Goal: Task Accomplishment & Management: Manage account settings

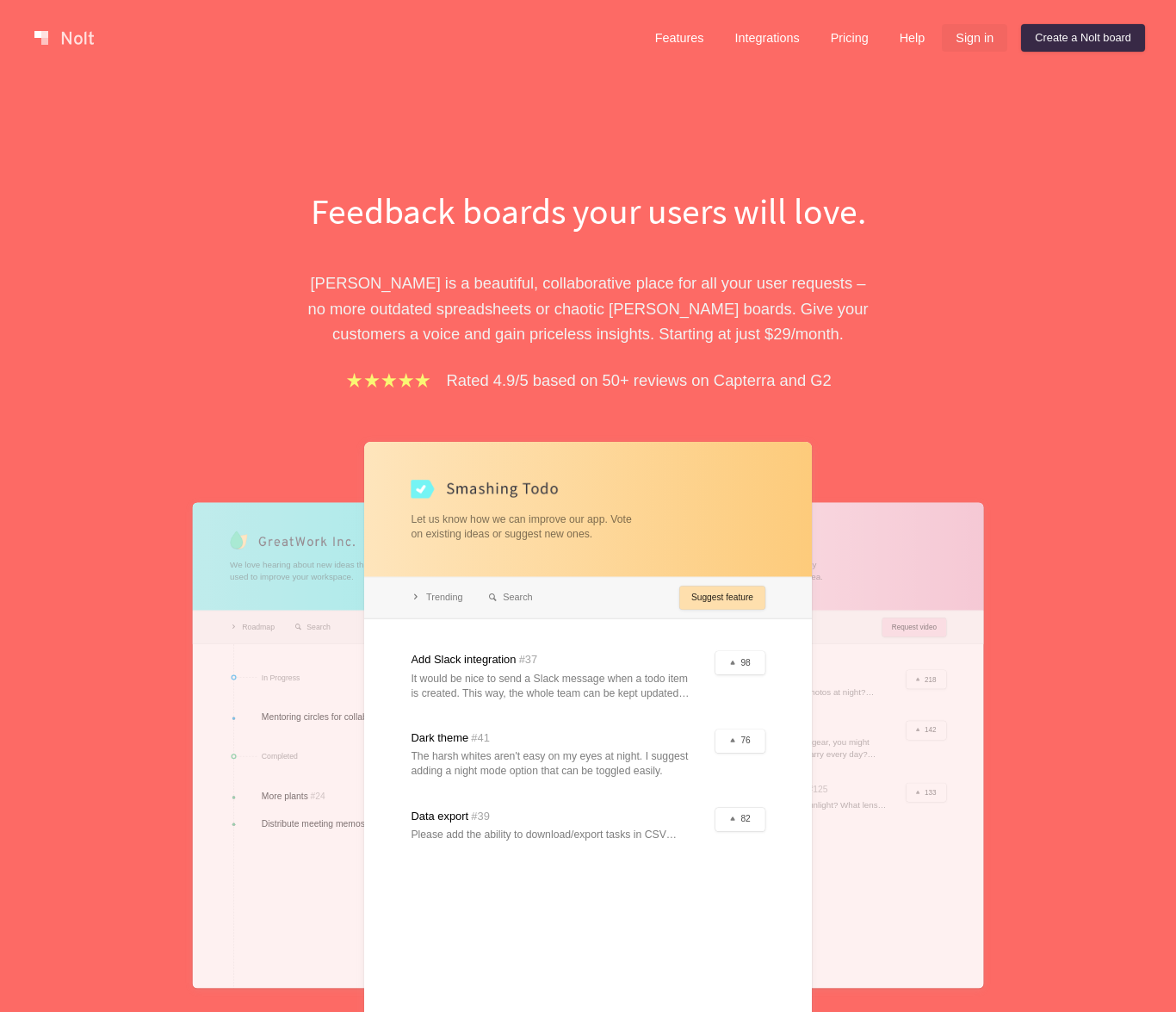
click at [976, 36] on link "Sign in" at bounding box center [975, 38] width 66 height 27
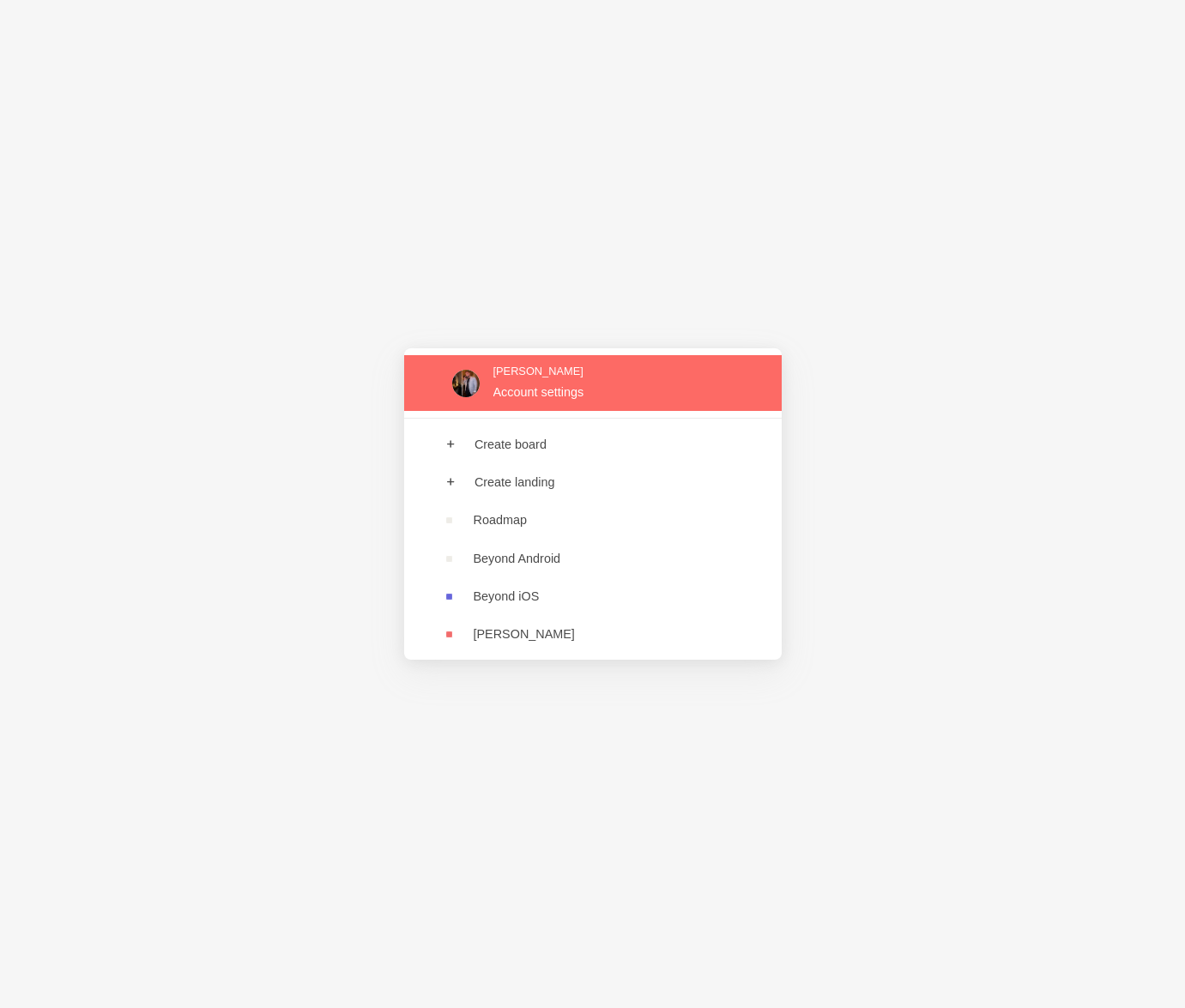
click at [587, 395] on link at bounding box center [592, 384] width 378 height 56
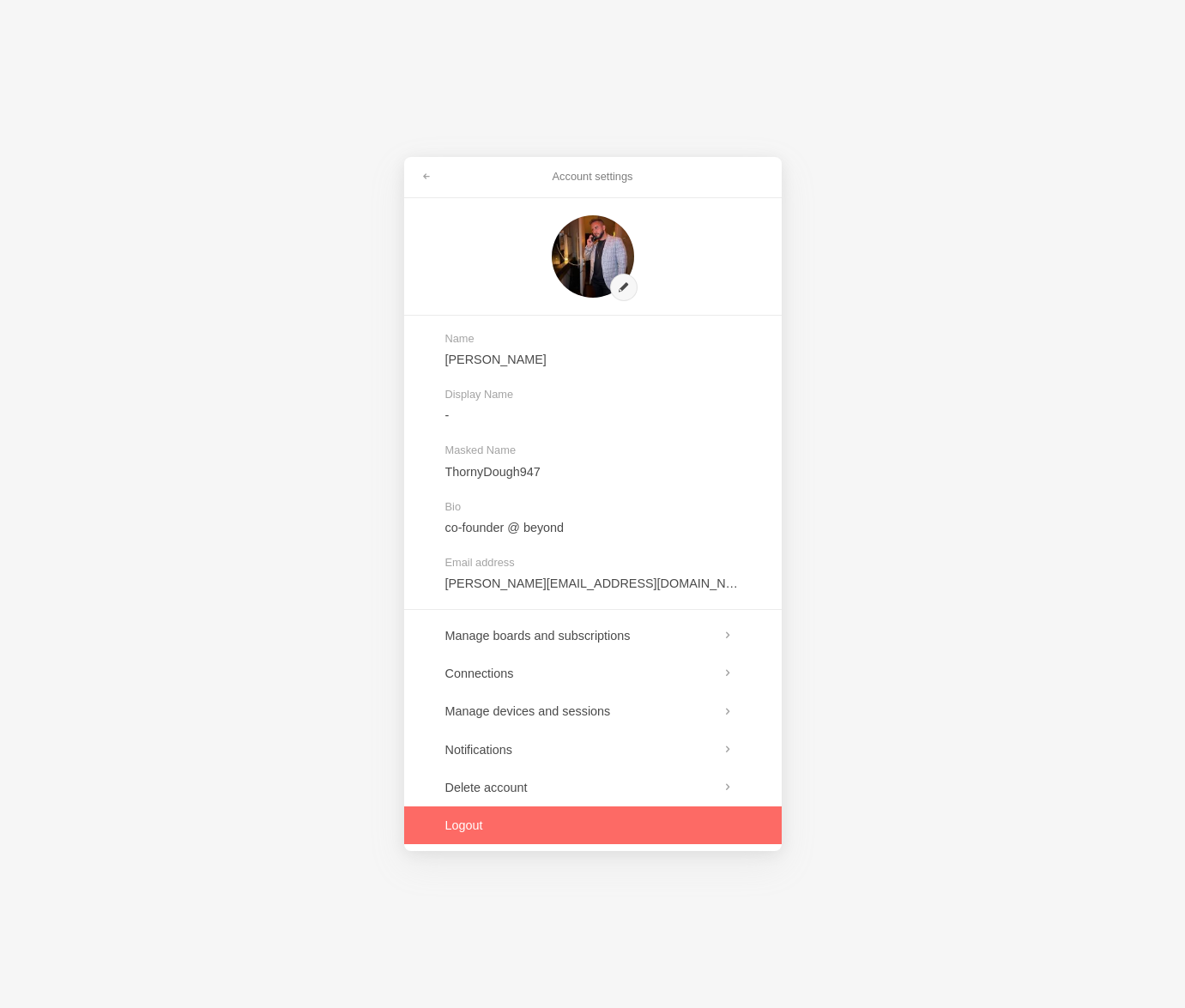
click at [571, 818] on link at bounding box center [592, 825] width 378 height 38
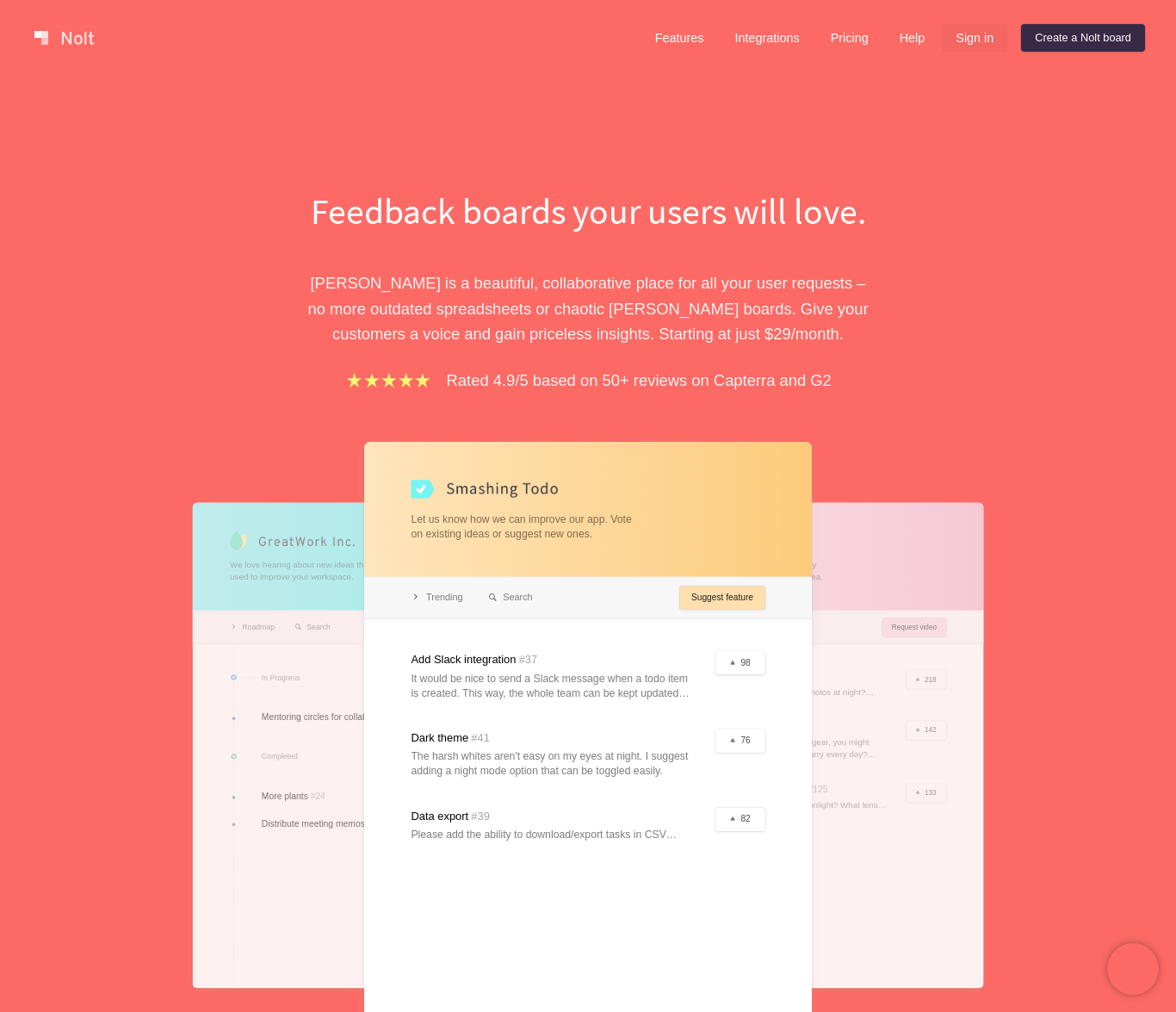
click at [970, 28] on link "Sign in" at bounding box center [975, 38] width 66 height 27
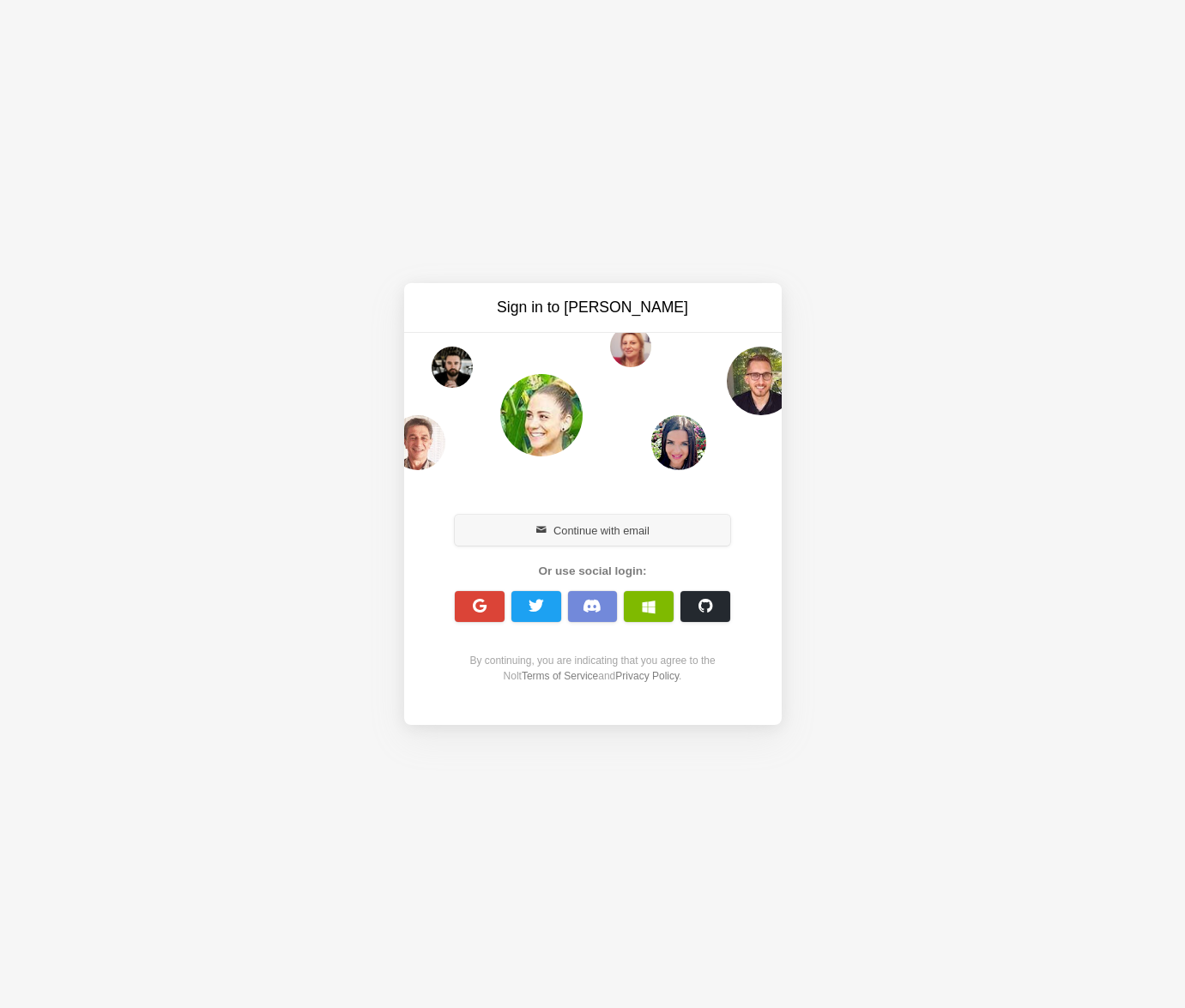
click at [587, 536] on button "Continue with email" at bounding box center [592, 530] width 276 height 31
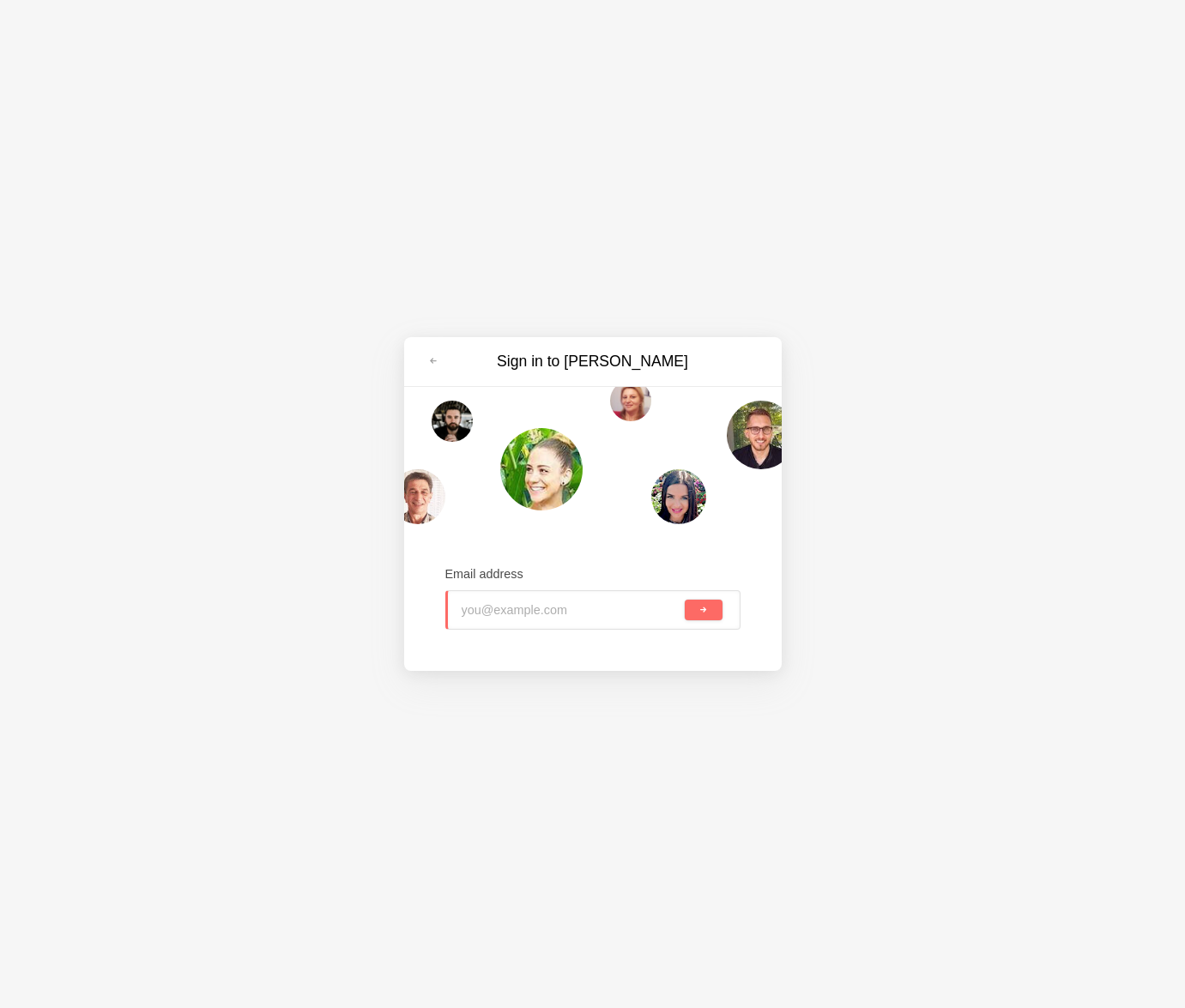
click at [571, 611] on input "email" at bounding box center [571, 610] width 221 height 38
click at [571, 612] on input "email" at bounding box center [571, 610] width 221 height 38
type input "bobak.emamian@gmail.com"
click at [685, 599] on button "submit" at bounding box center [703, 609] width 37 height 20
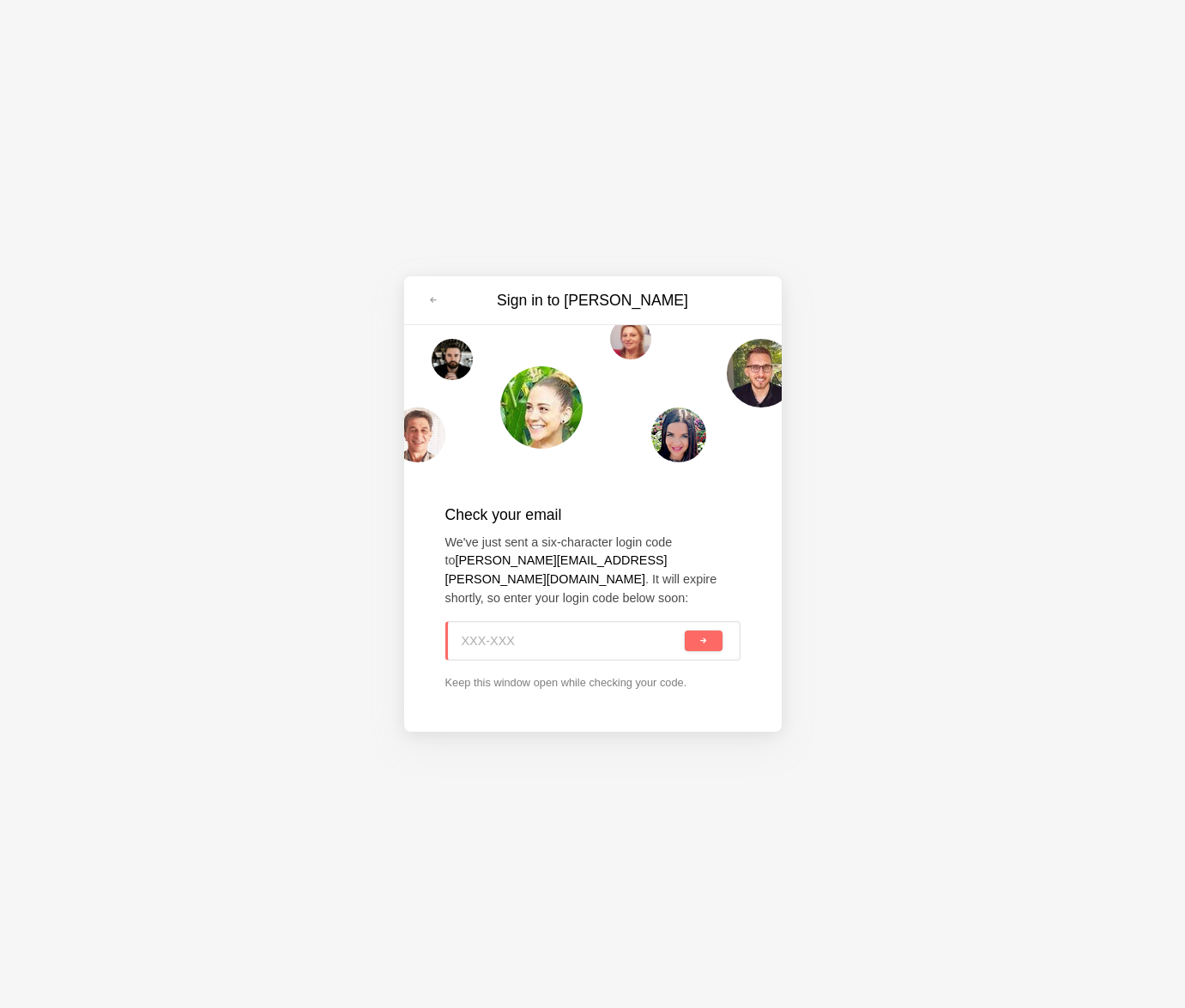
paste input "695-1E1"
type input "695-1E1"
click at [694, 634] on button "submit" at bounding box center [703, 640] width 37 height 20
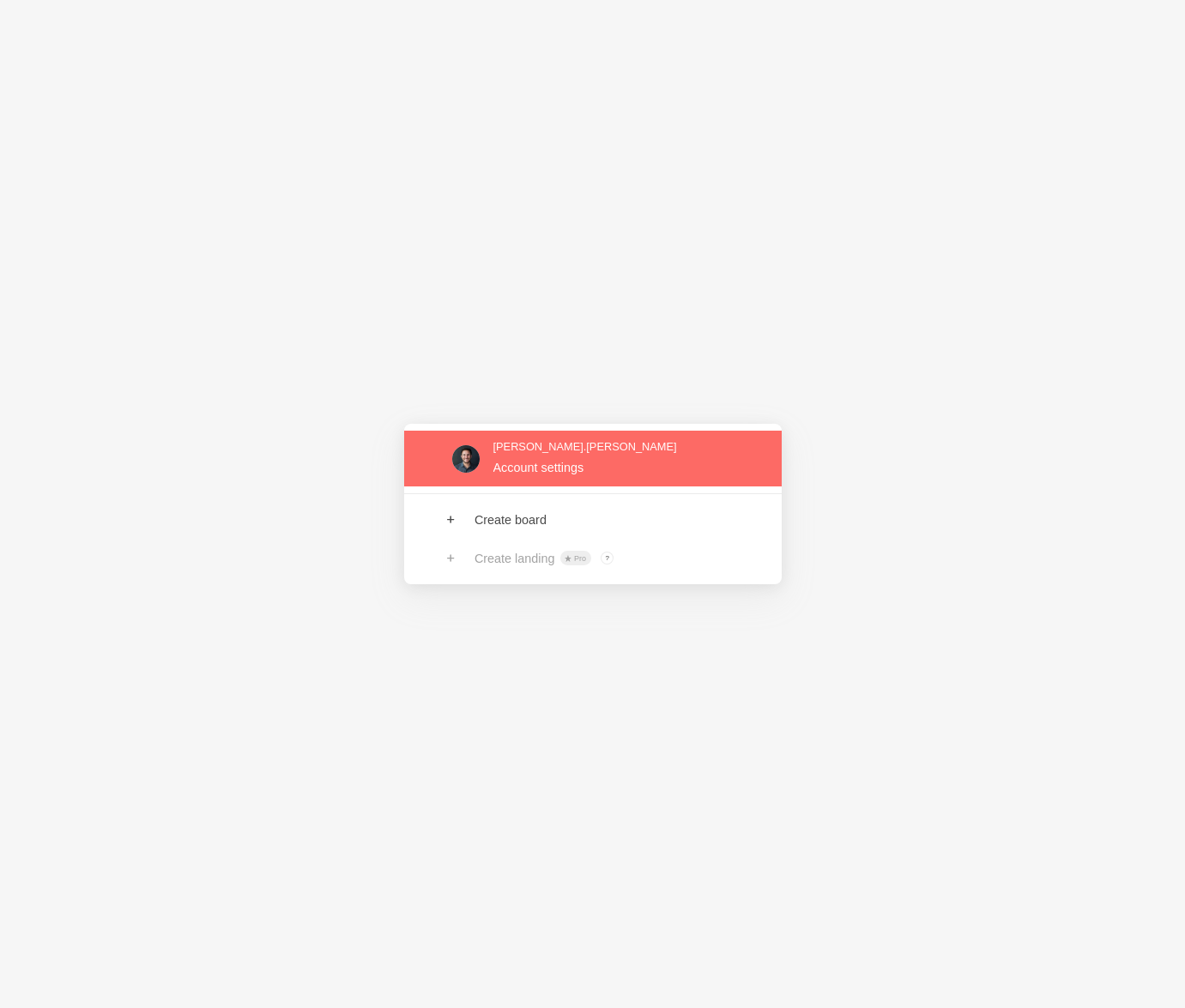
click at [598, 448] on link at bounding box center [592, 459] width 378 height 56
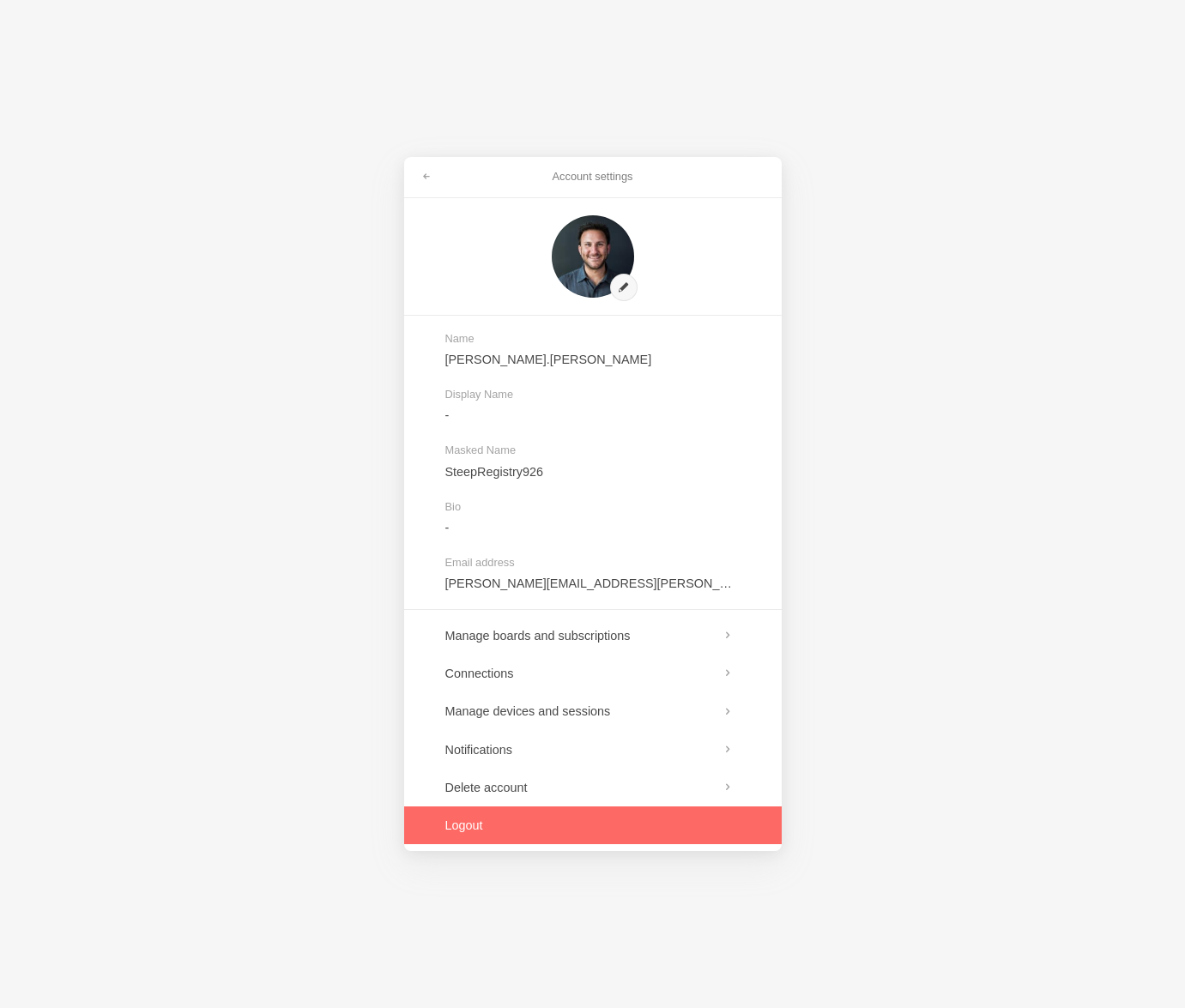
click at [629, 822] on link at bounding box center [592, 825] width 378 height 38
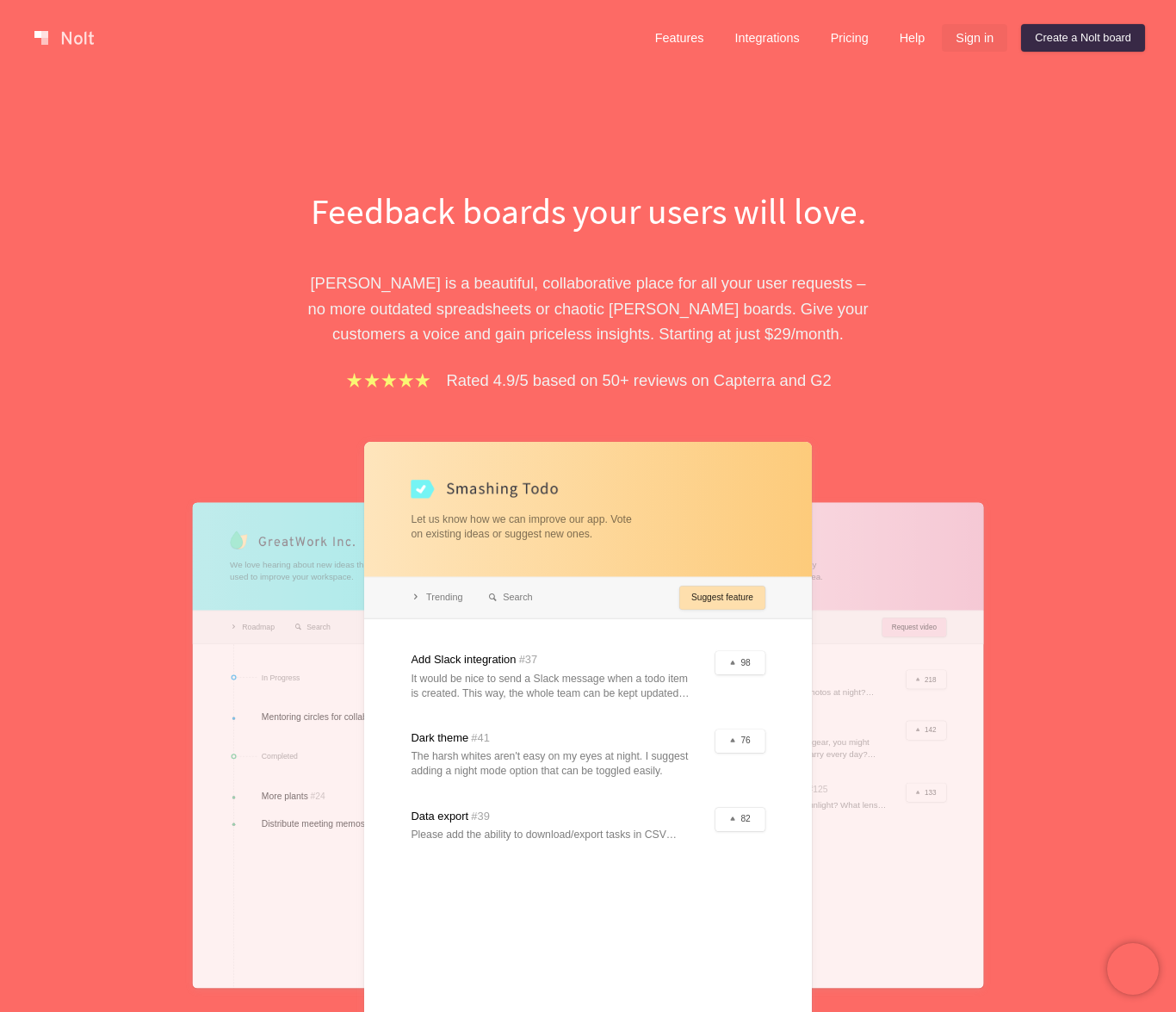
click at [965, 38] on link "Sign in" at bounding box center [975, 38] width 66 height 27
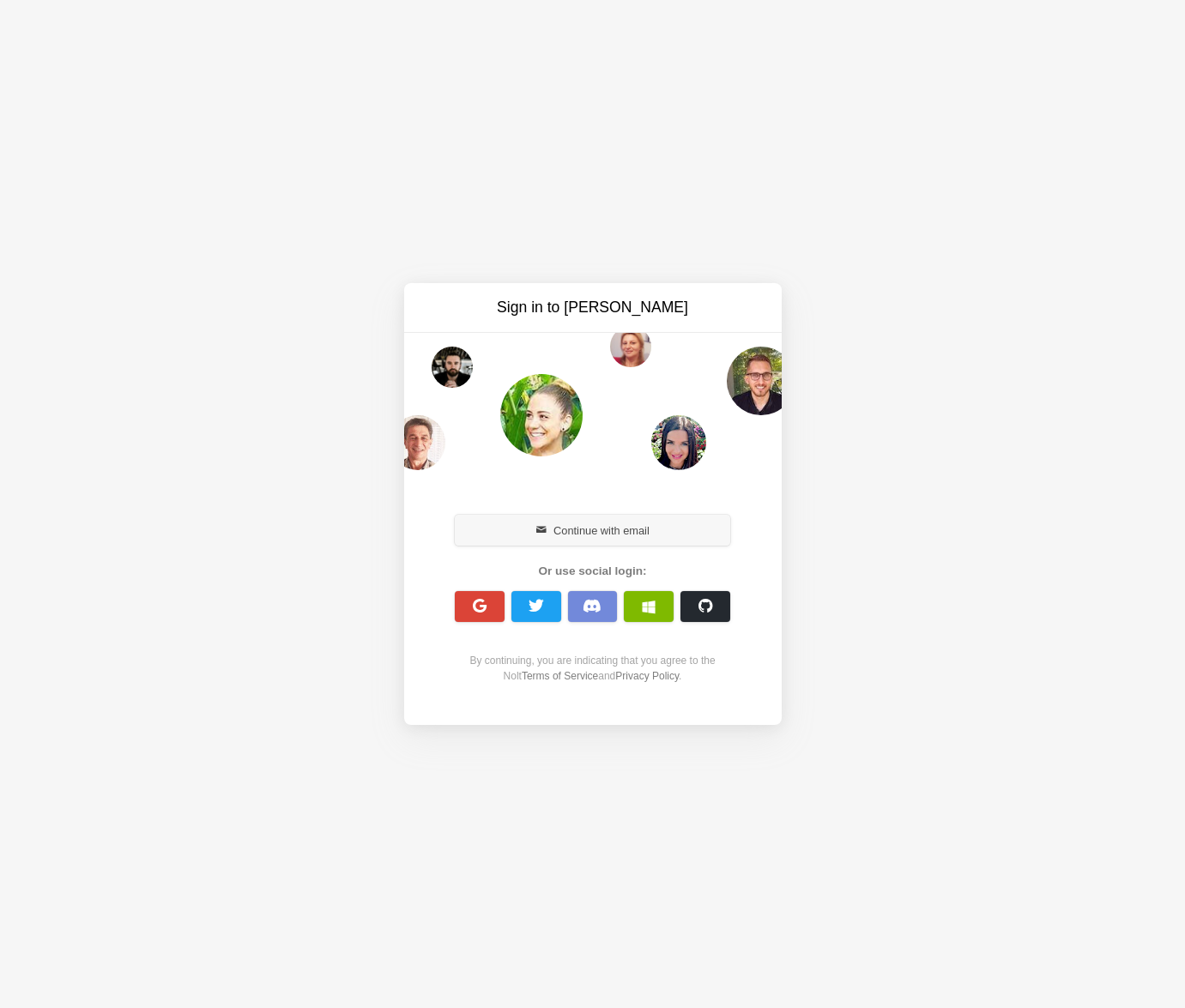
click at [536, 532] on span "button" at bounding box center [541, 531] width 12 height 12
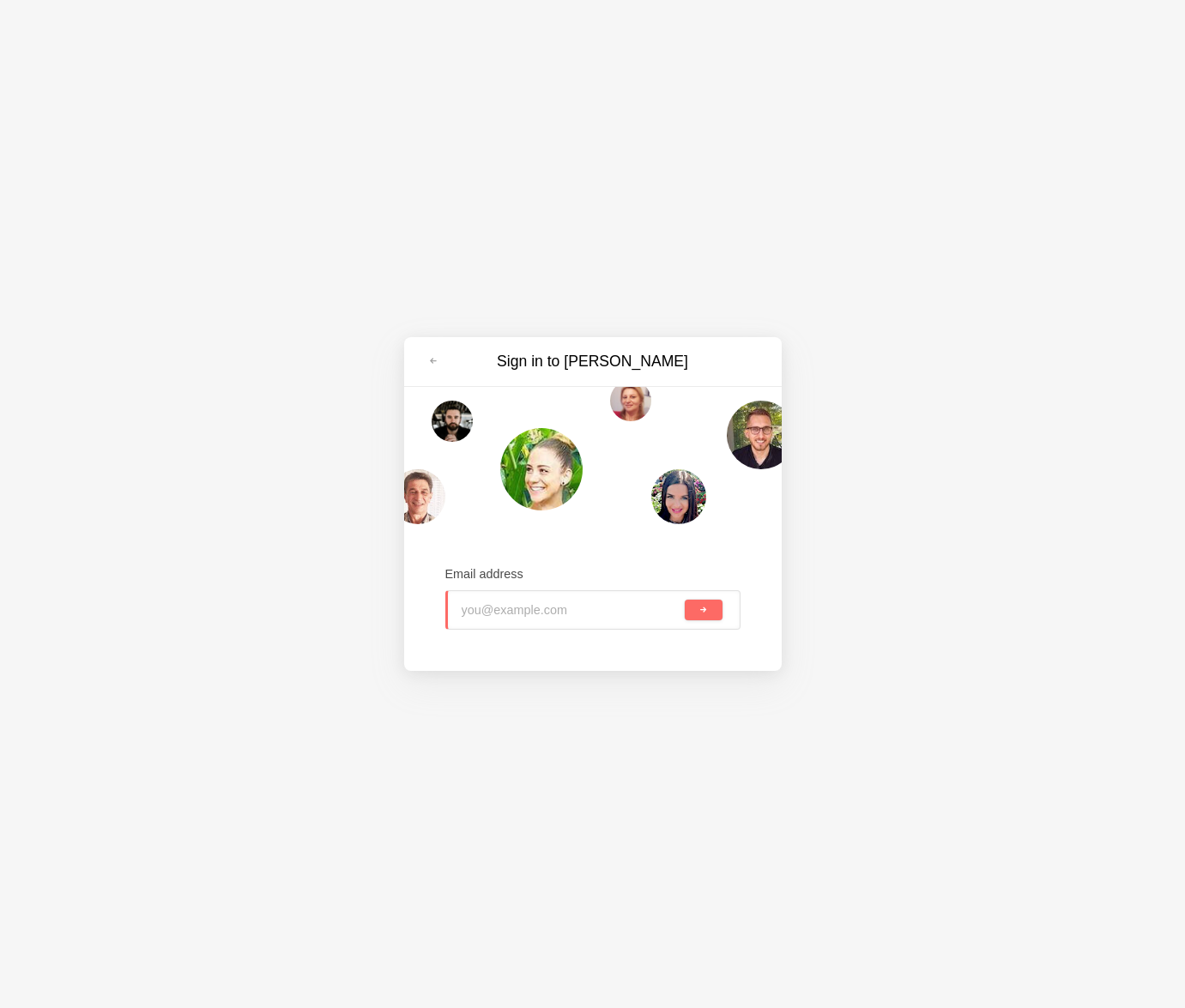
click at [556, 611] on input "email" at bounding box center [571, 610] width 221 height 38
type input "bobak@autono.co"
click at [685, 599] on button "submit" at bounding box center [703, 609] width 37 height 20
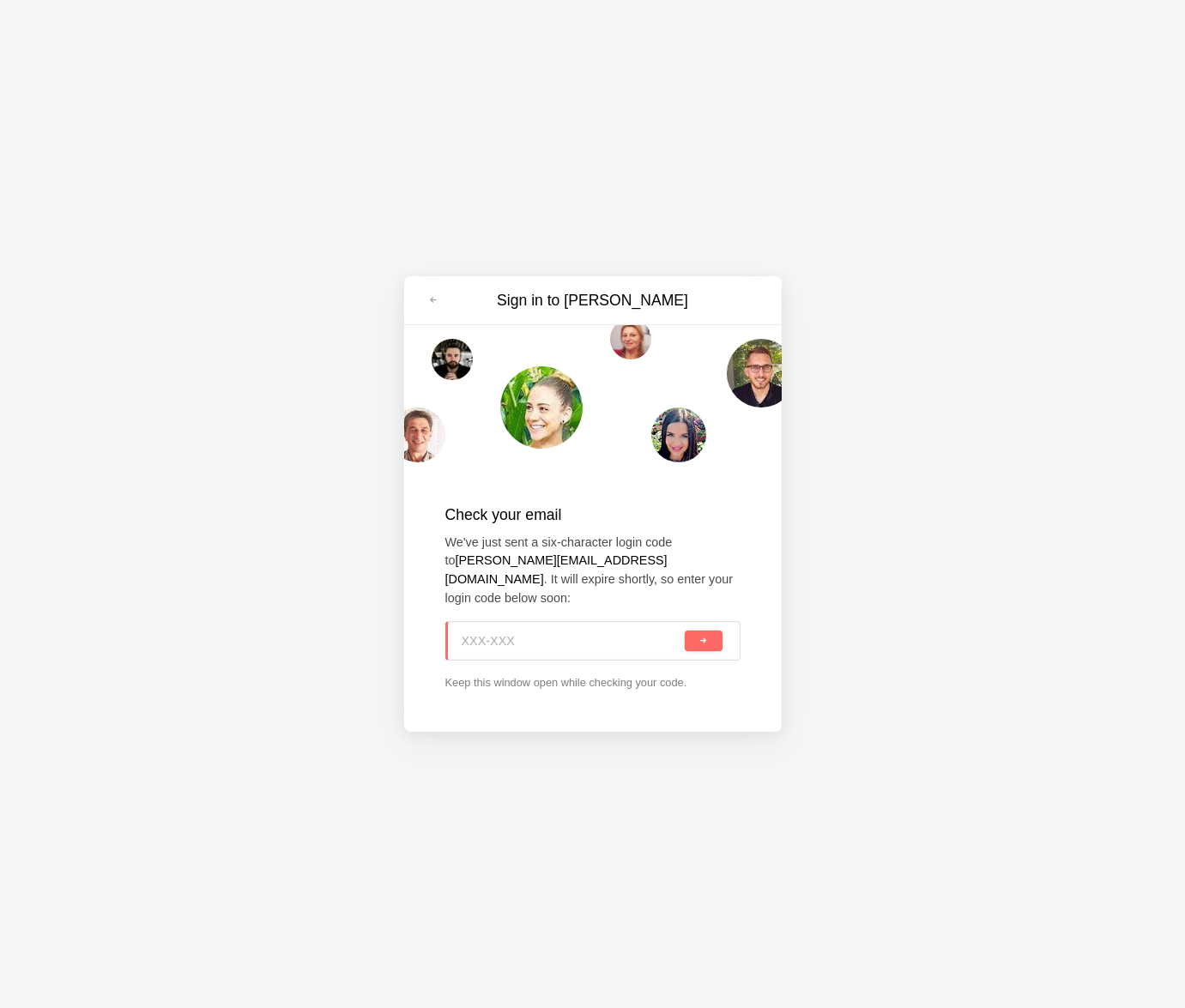
click at [566, 627] on input at bounding box center [571, 641] width 221 height 38
paste input "8UW-LHD"
type input "8UW-LHD"
click at [690, 633] on button "submit" at bounding box center [703, 640] width 37 height 20
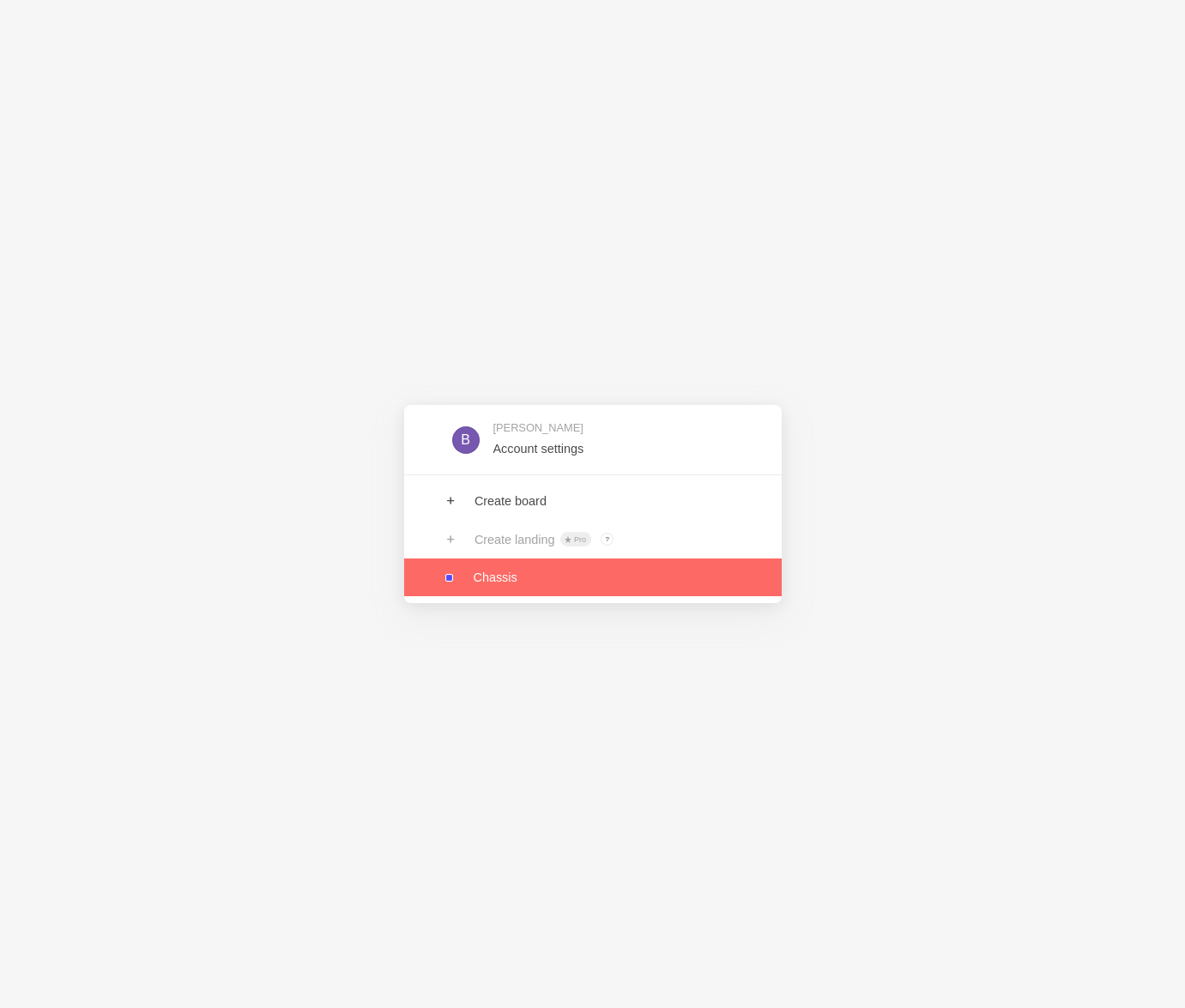
click at [633, 587] on link at bounding box center [592, 577] width 378 height 38
